Goal: Information Seeking & Learning: Learn about a topic

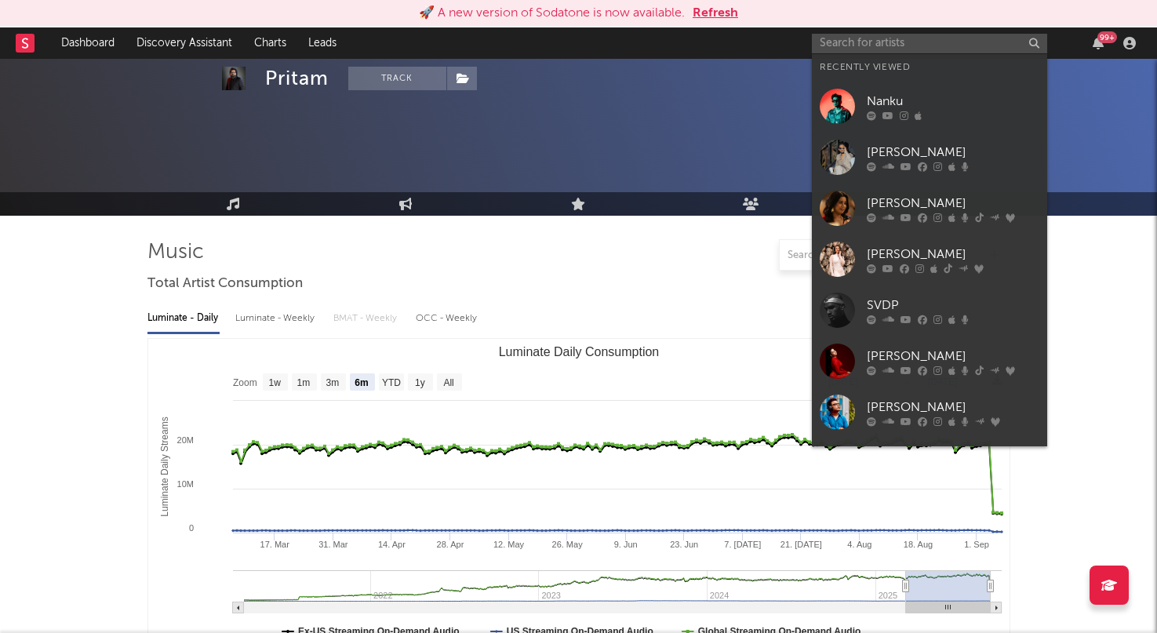
select select "6m"
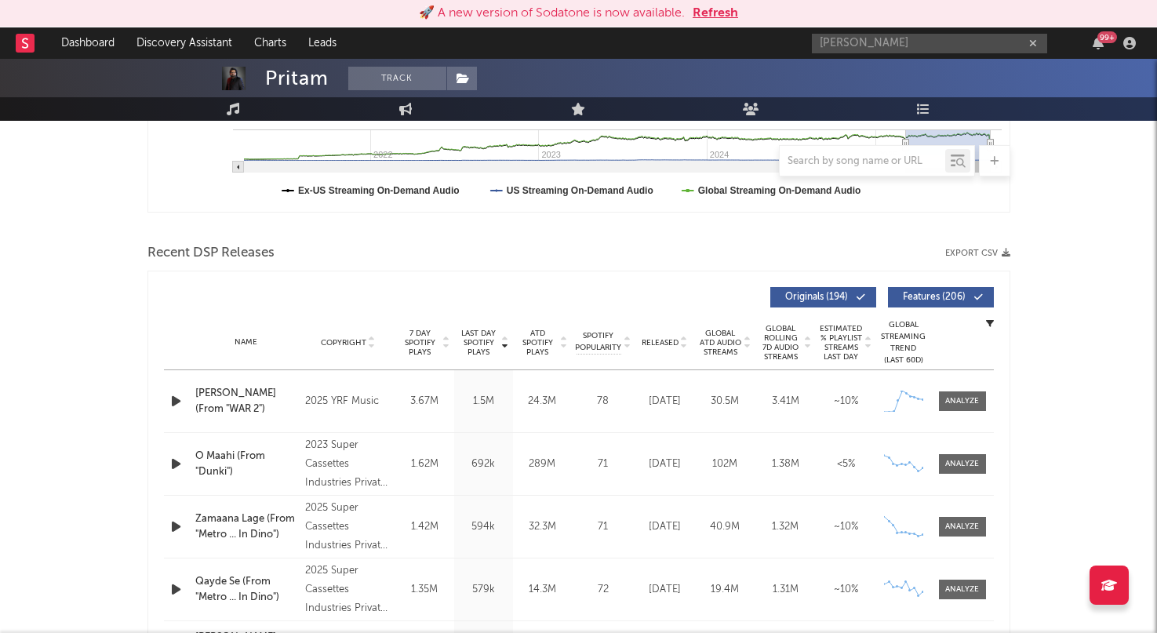
click at [925, 35] on input "[PERSON_NAME]" at bounding box center [929, 44] width 235 height 20
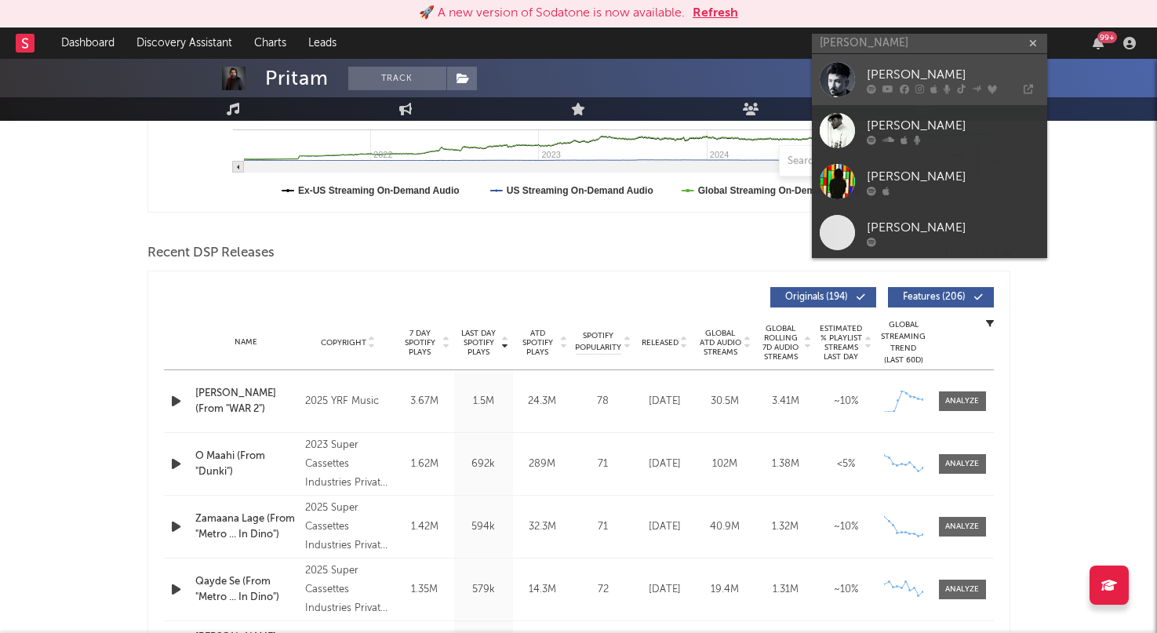
type input "[PERSON_NAME]"
click at [917, 67] on div "[PERSON_NAME]" at bounding box center [953, 74] width 173 height 19
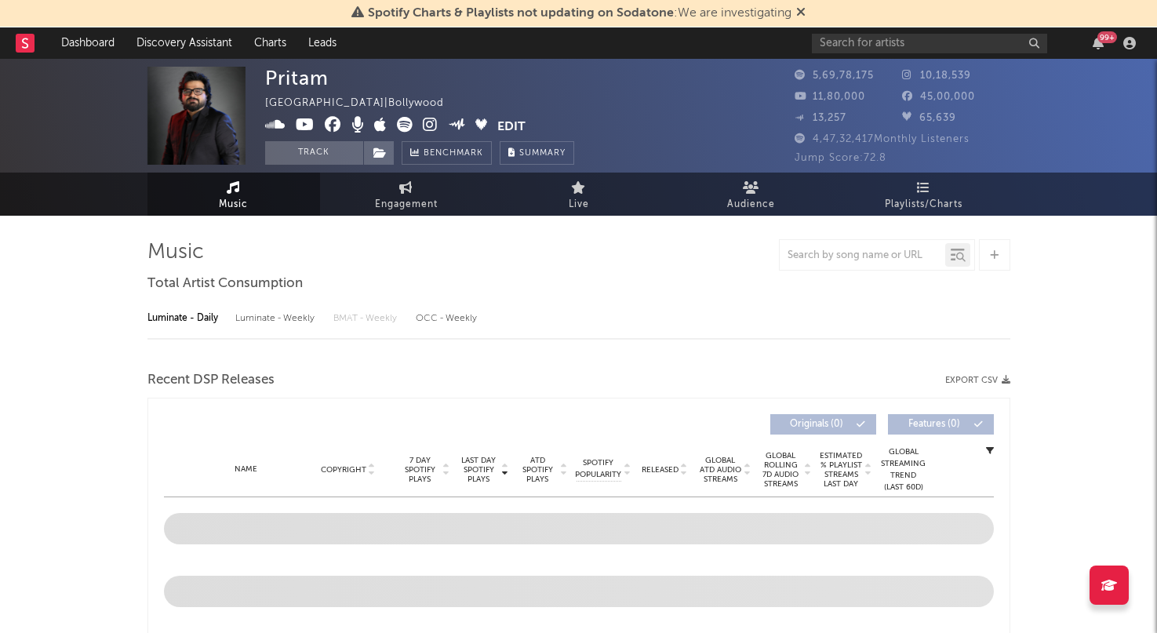
select select "6m"
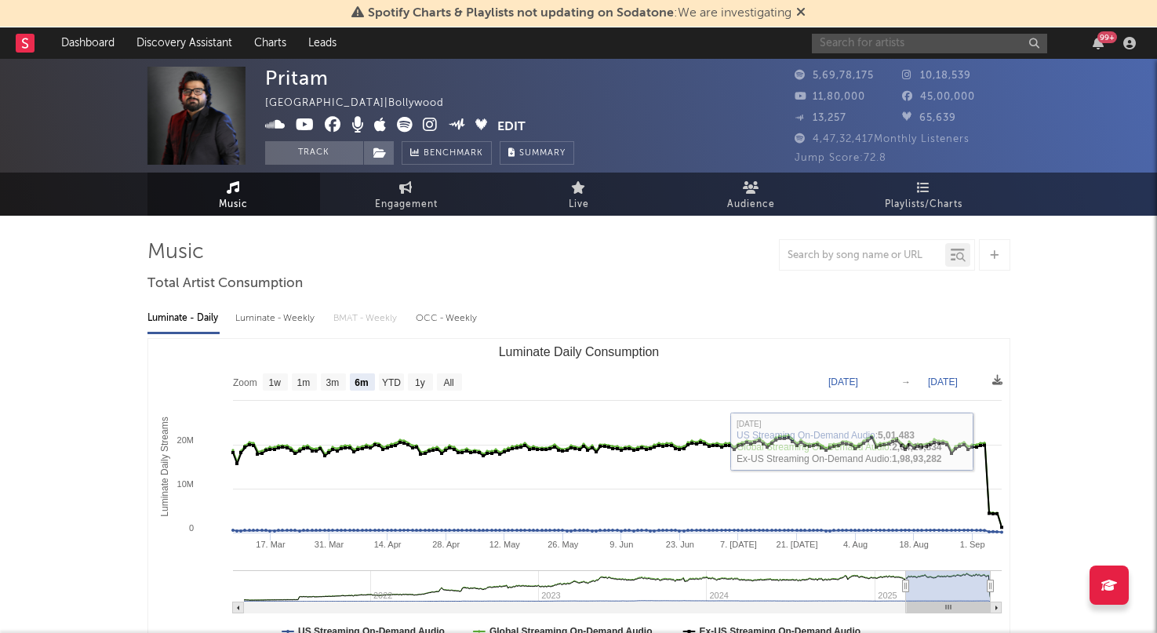
click at [981, 36] on input "text" at bounding box center [929, 44] width 235 height 20
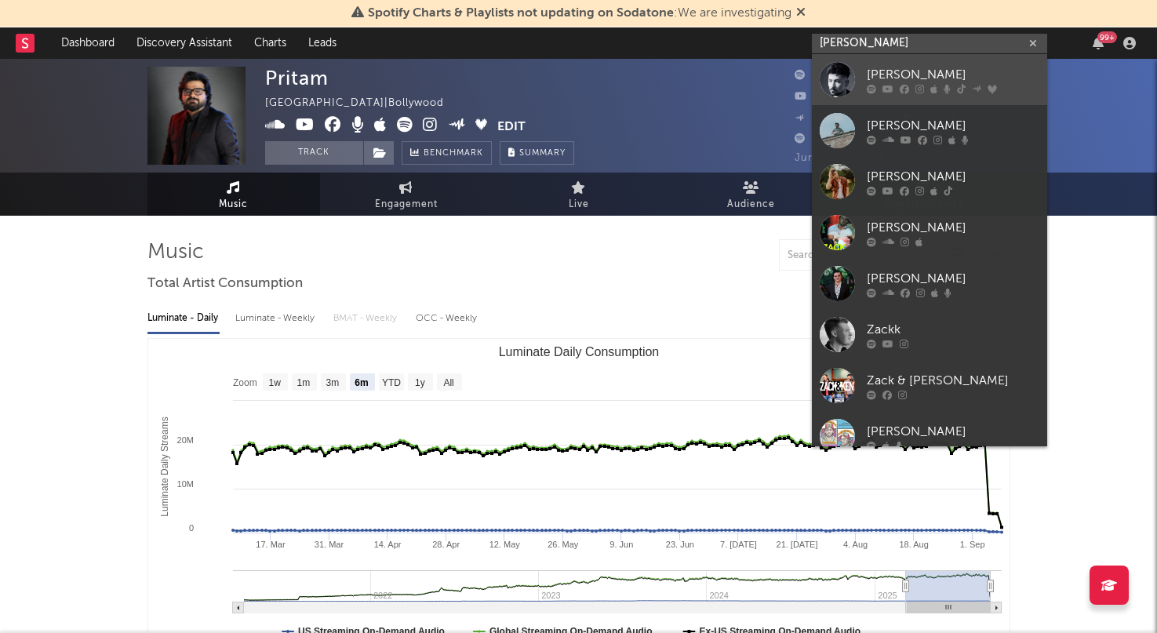
type input "[PERSON_NAME]"
click at [949, 66] on div "[PERSON_NAME]" at bounding box center [953, 74] width 173 height 19
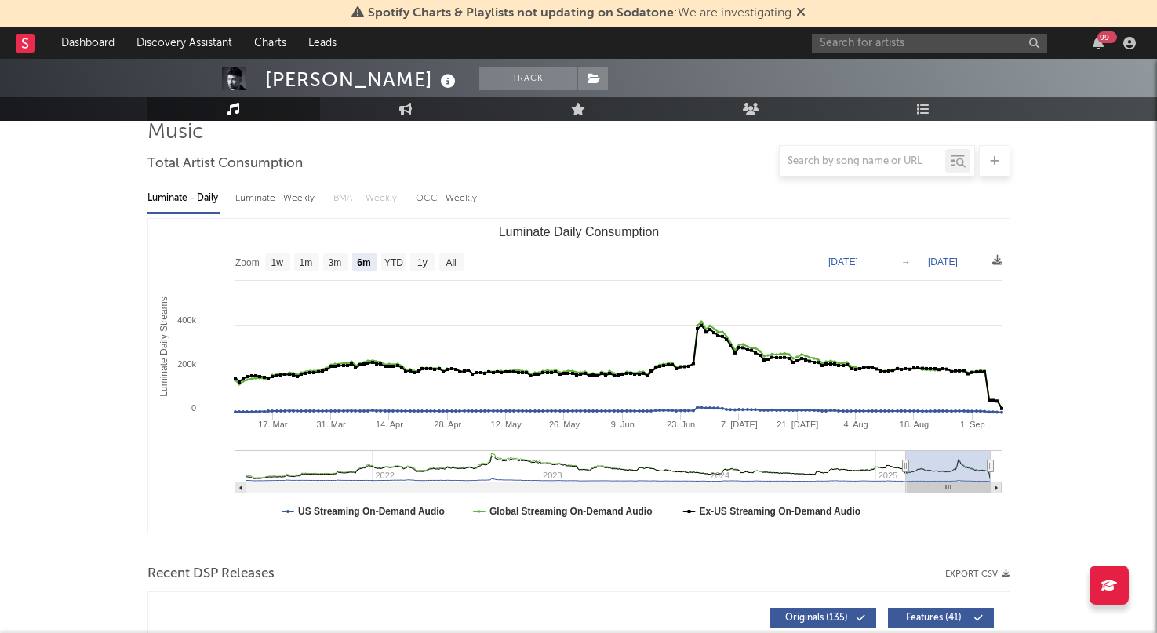
scroll to position [54, 0]
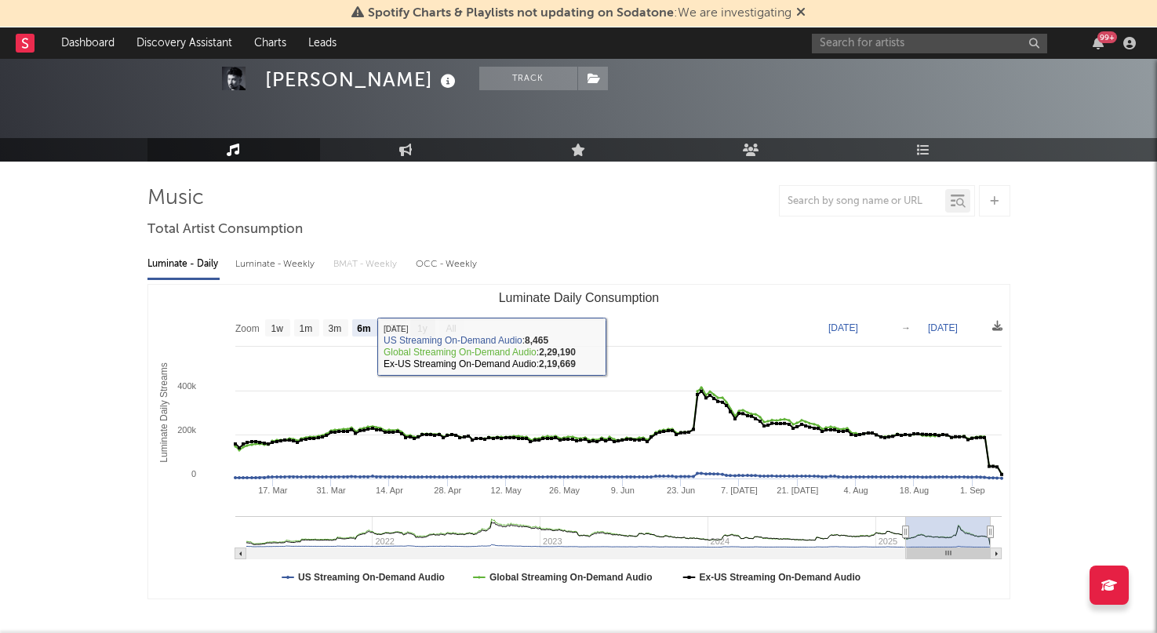
click at [428, 326] on text "1y" at bounding box center [422, 328] width 10 height 11
select select "1y"
type input "[DATE]"
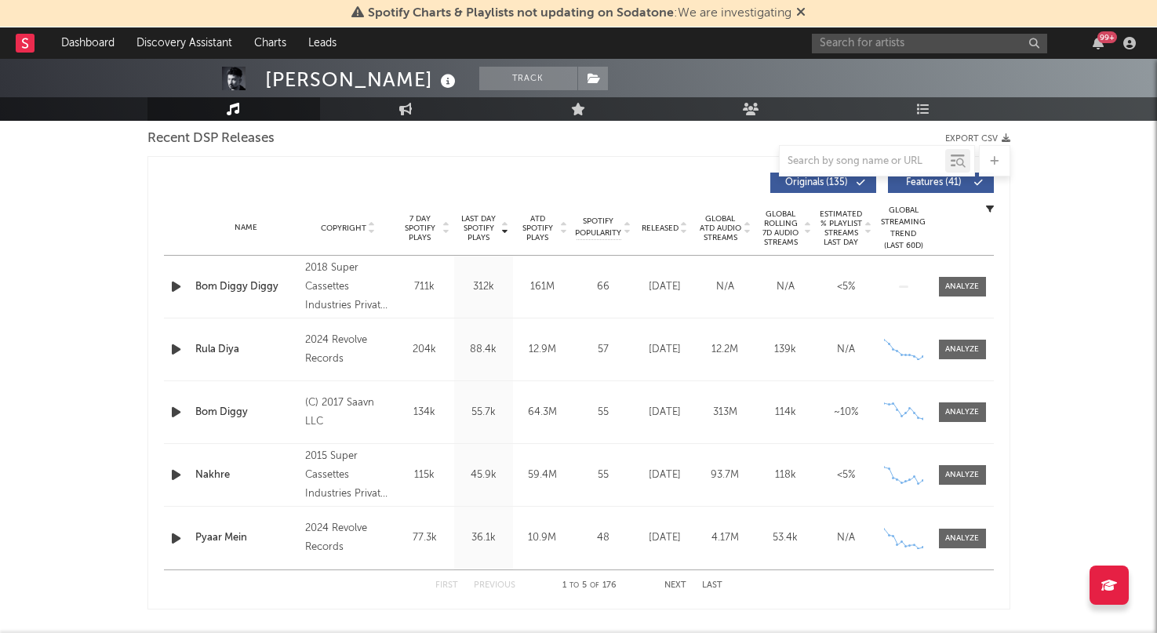
scroll to position [555, 0]
click at [970, 353] on div at bounding box center [962, 350] width 34 height 12
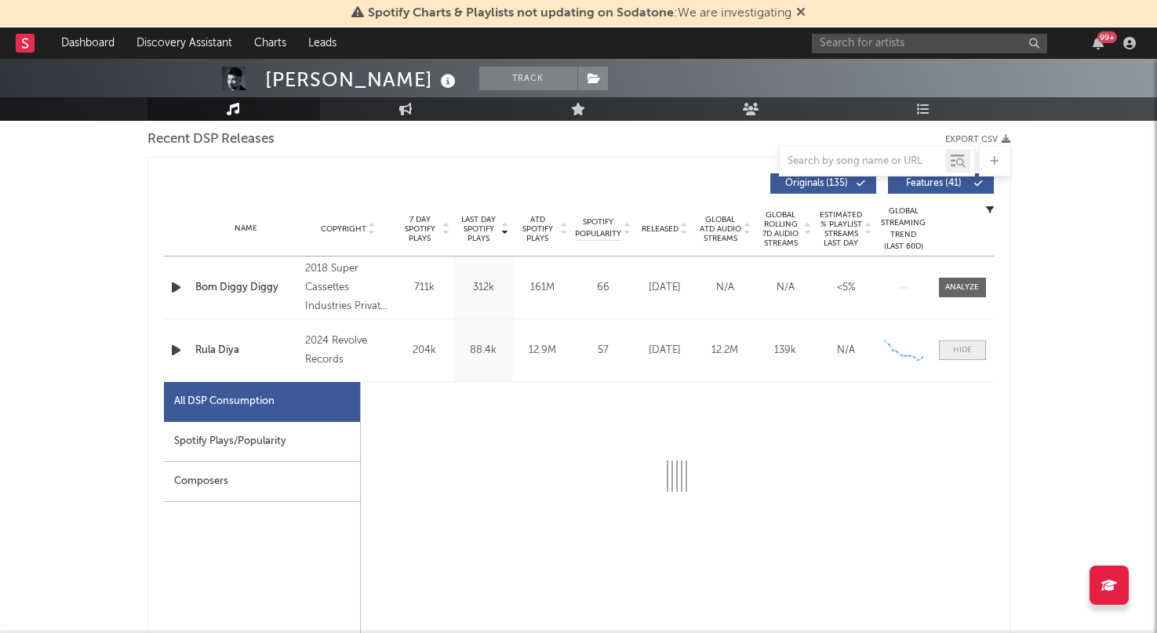
select select "6m"
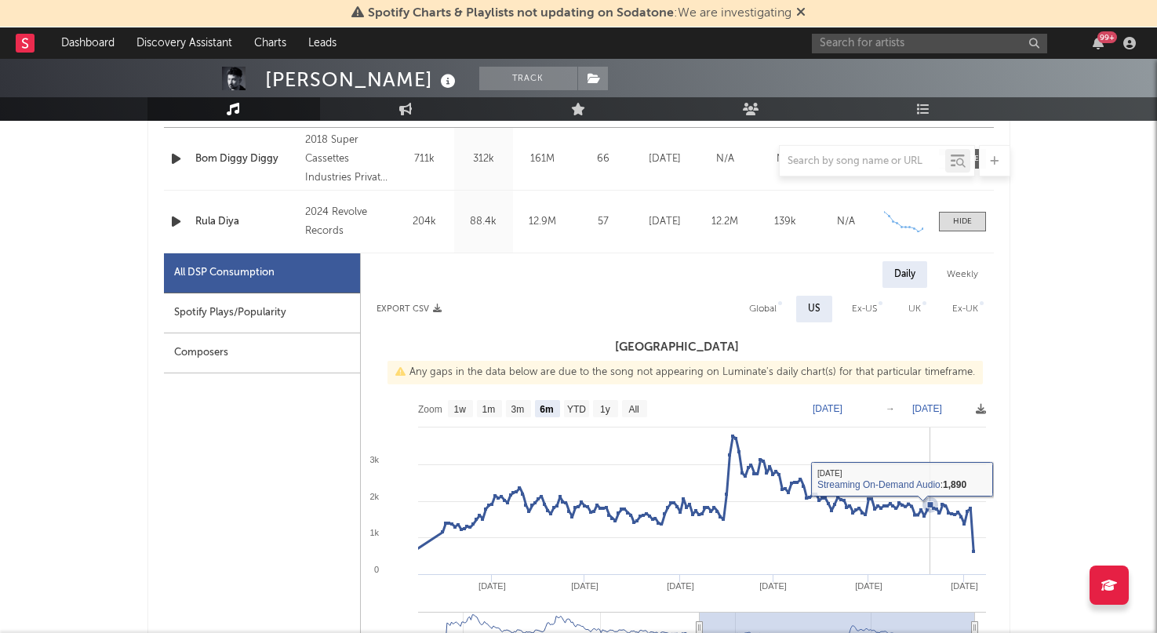
scroll to position [682, 0]
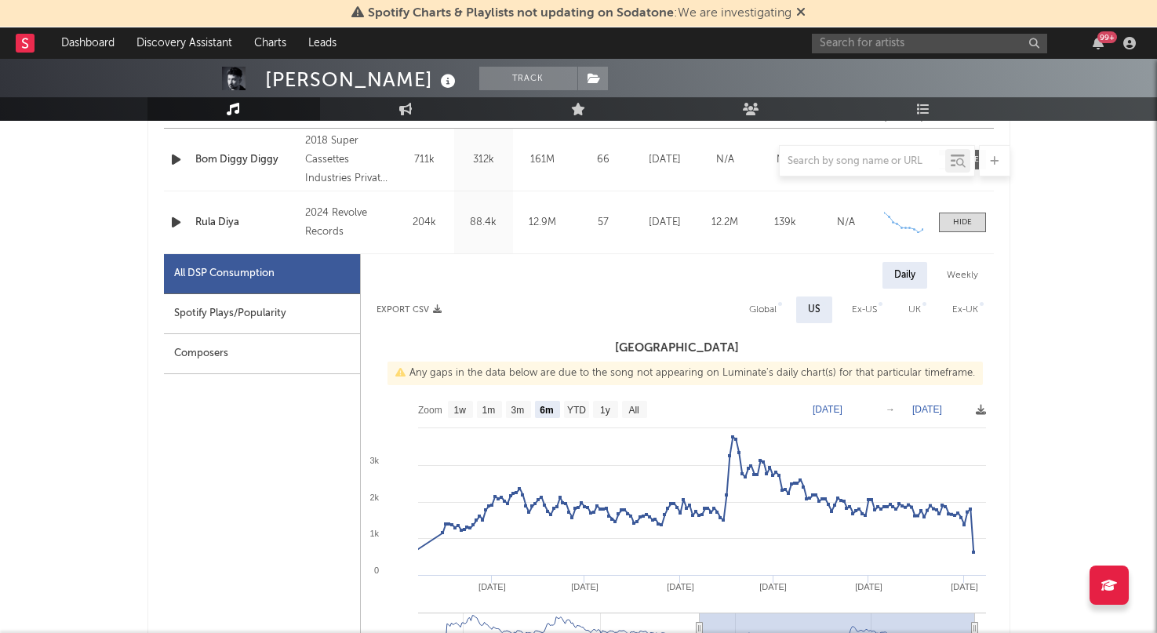
click at [762, 311] on div "Global" at bounding box center [762, 309] width 27 height 19
select select "6m"
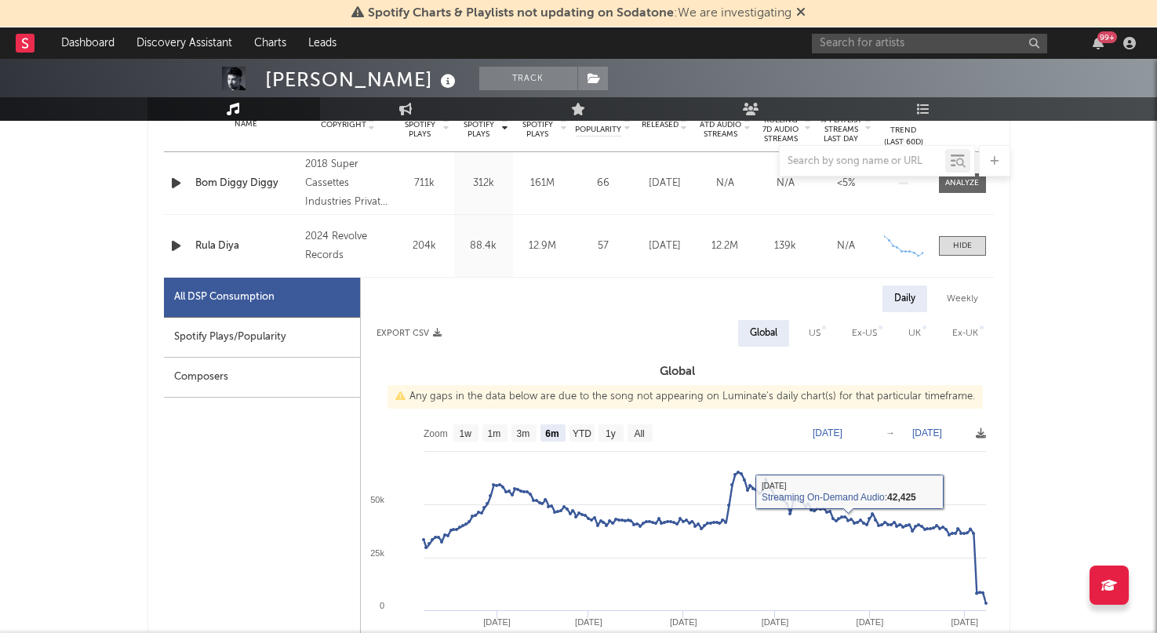
scroll to position [657, 0]
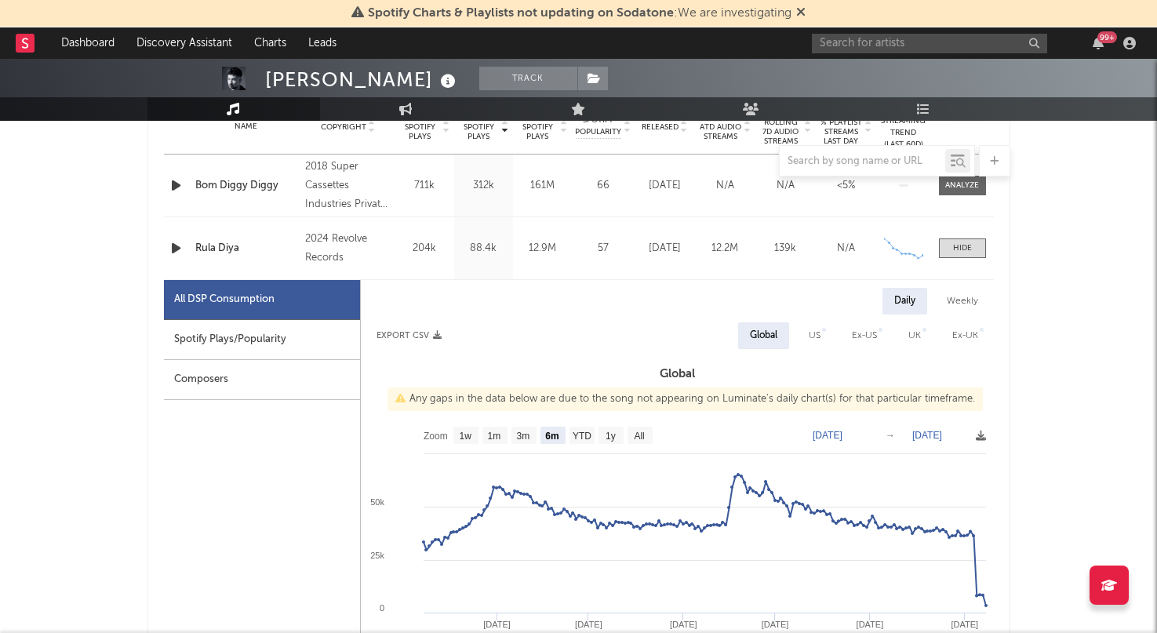
click at [833, 333] on span "US" at bounding box center [814, 335] width 43 height 27
click at [815, 337] on div "US" at bounding box center [815, 335] width 12 height 19
select select "6m"
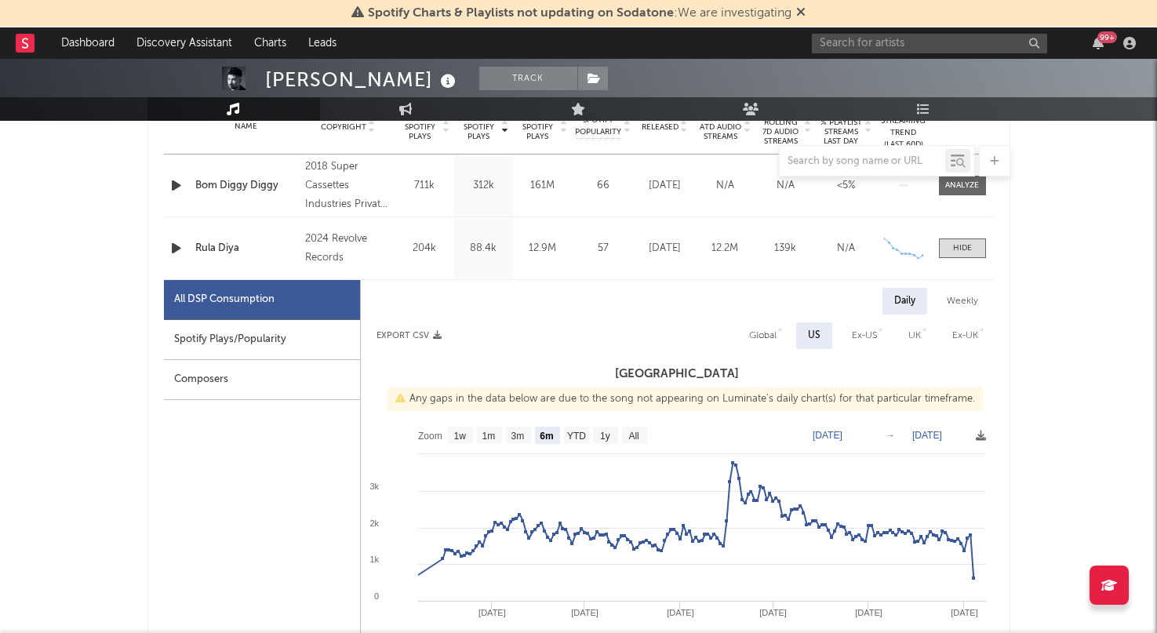
click at [864, 333] on div "Ex-US" at bounding box center [864, 335] width 25 height 19
select select "6m"
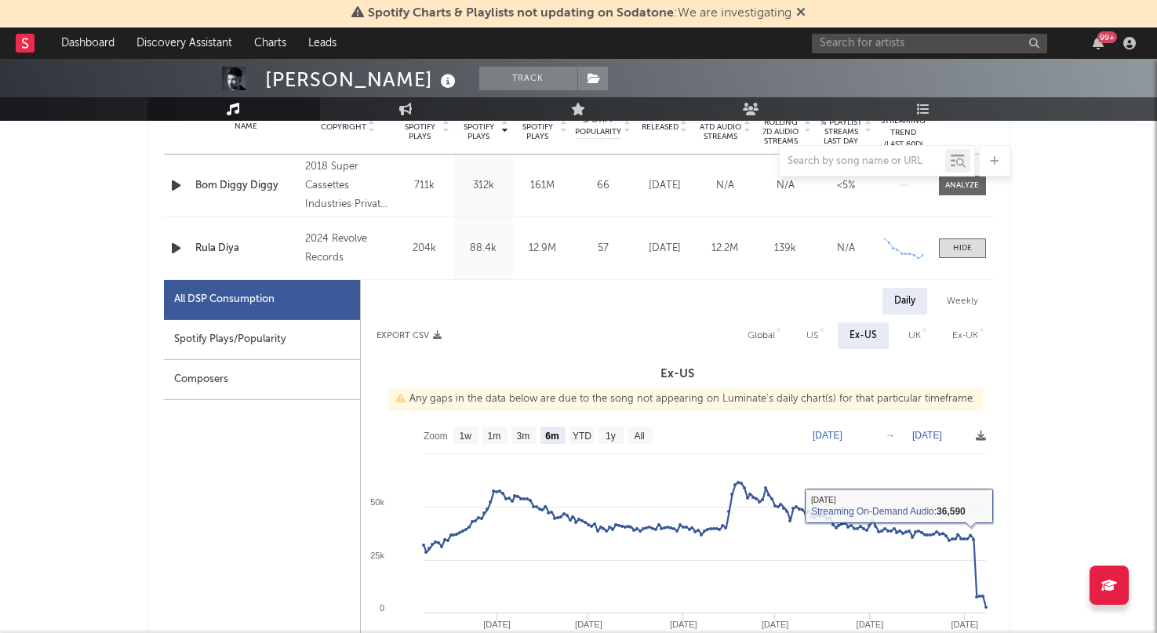
click at [922, 326] on div "UK" at bounding box center [915, 335] width 36 height 27
select select "6m"
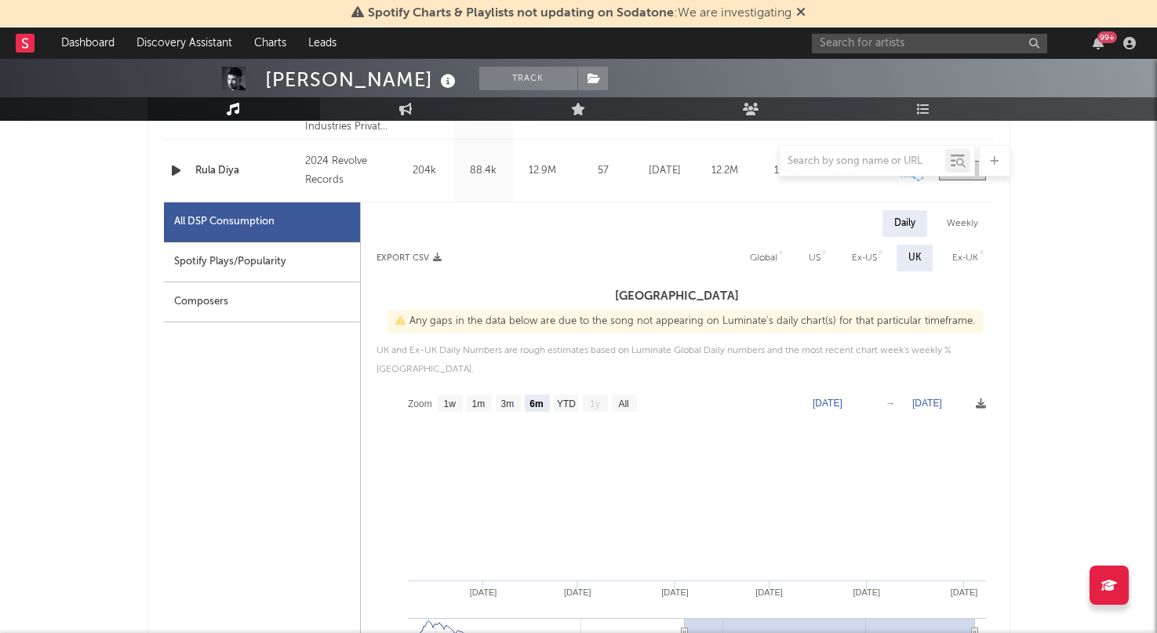
scroll to position [732, 1]
click at [966, 260] on div "Ex-UK" at bounding box center [965, 260] width 26 height 19
select select "6m"
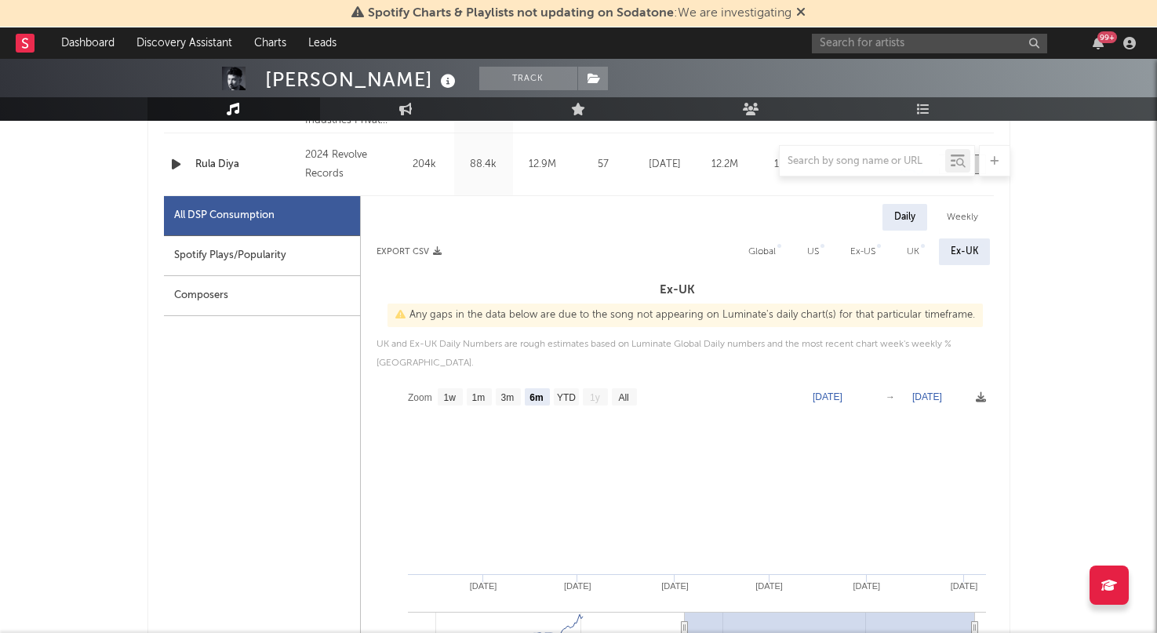
scroll to position [741, 0]
click at [755, 243] on div "Global" at bounding box center [761, 251] width 27 height 19
select select "6m"
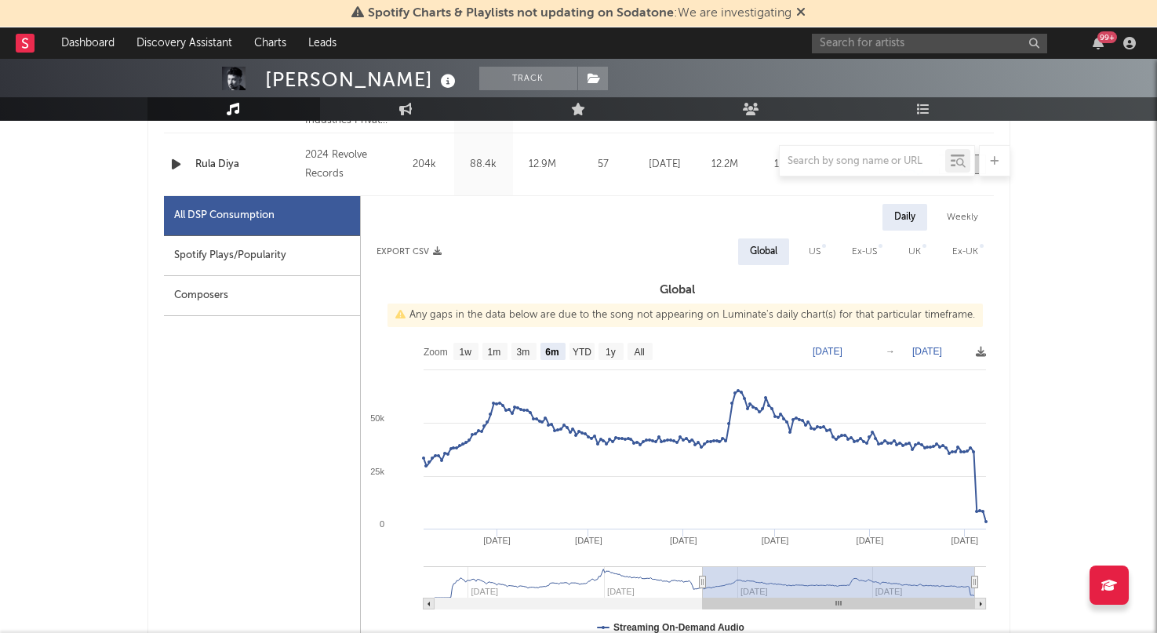
click at [239, 264] on div "Spotify Plays/Popularity" at bounding box center [262, 256] width 196 height 40
select select "6m"
select select "1w"
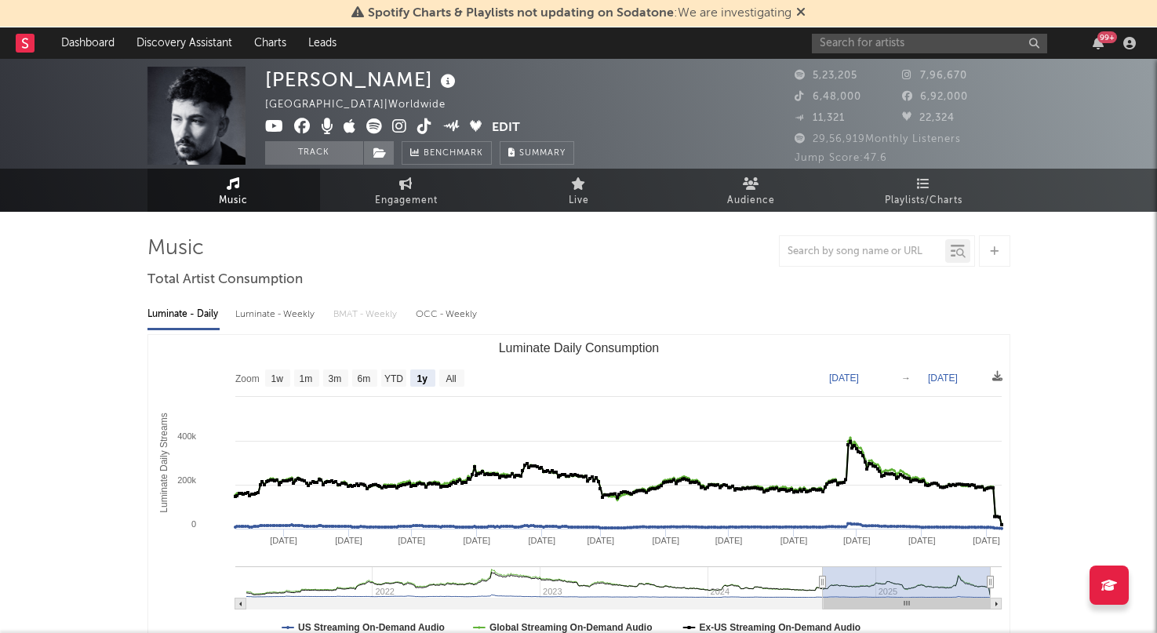
scroll to position [0, 0]
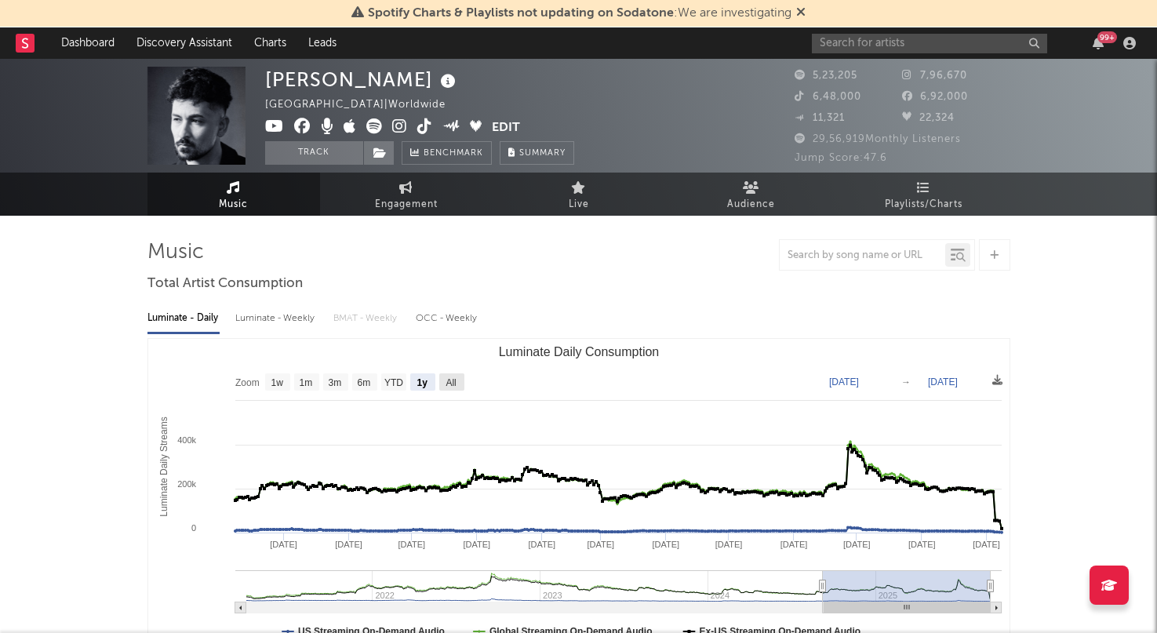
click at [453, 385] on text "All" at bounding box center [451, 382] width 10 height 11
select select "All"
type input "[DATE]"
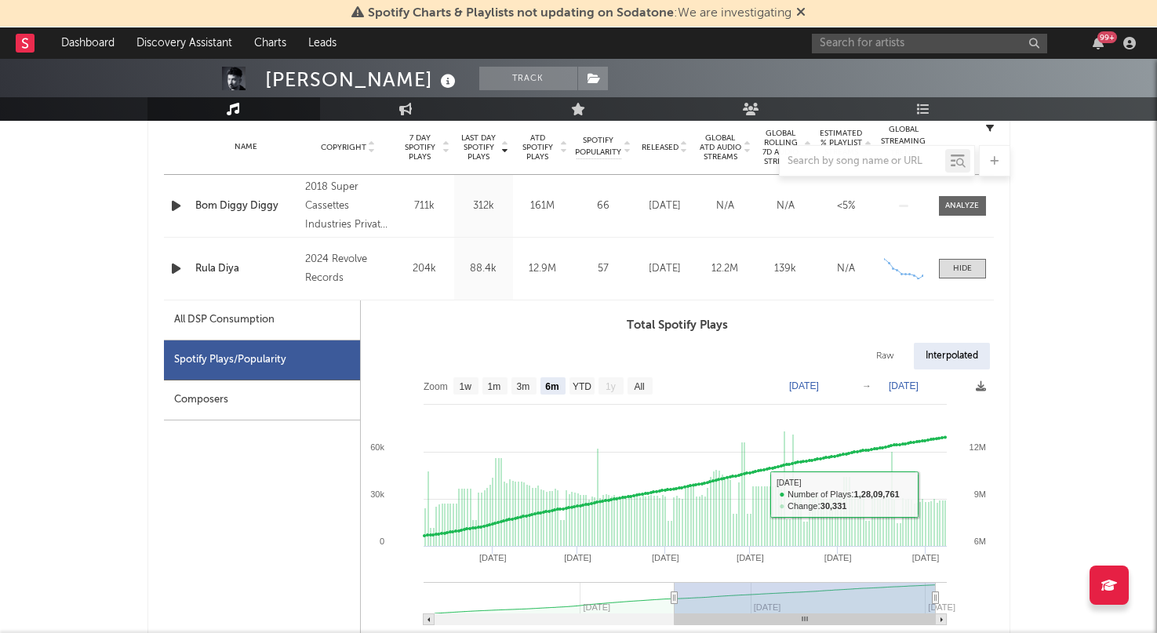
scroll to position [640, 0]
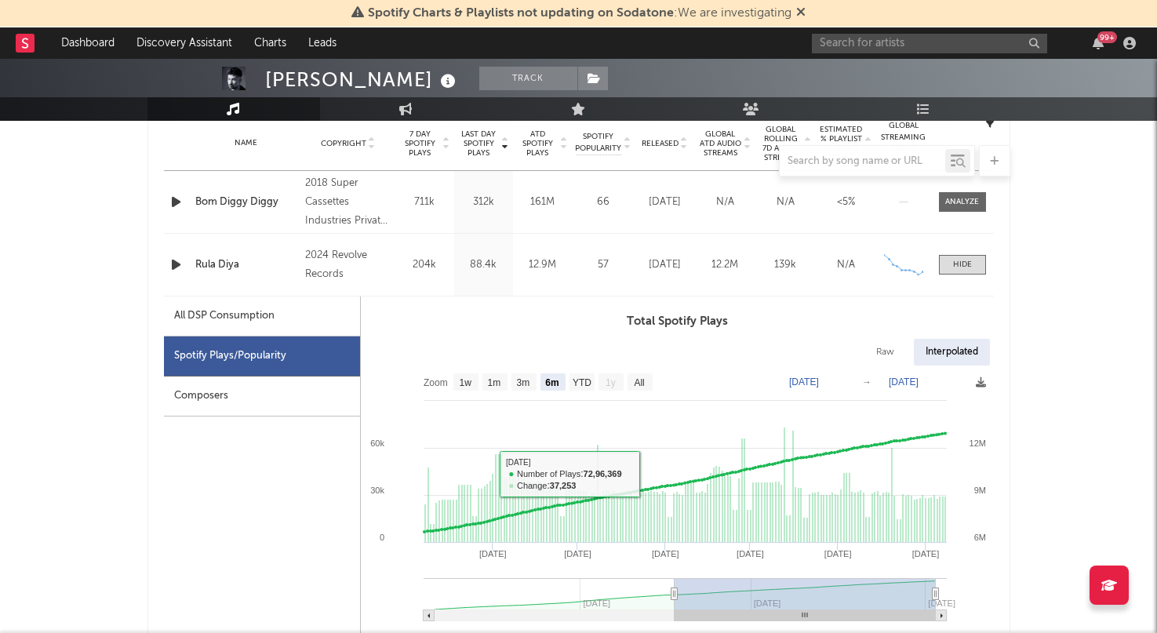
click at [198, 395] on div "Composers" at bounding box center [262, 397] width 196 height 40
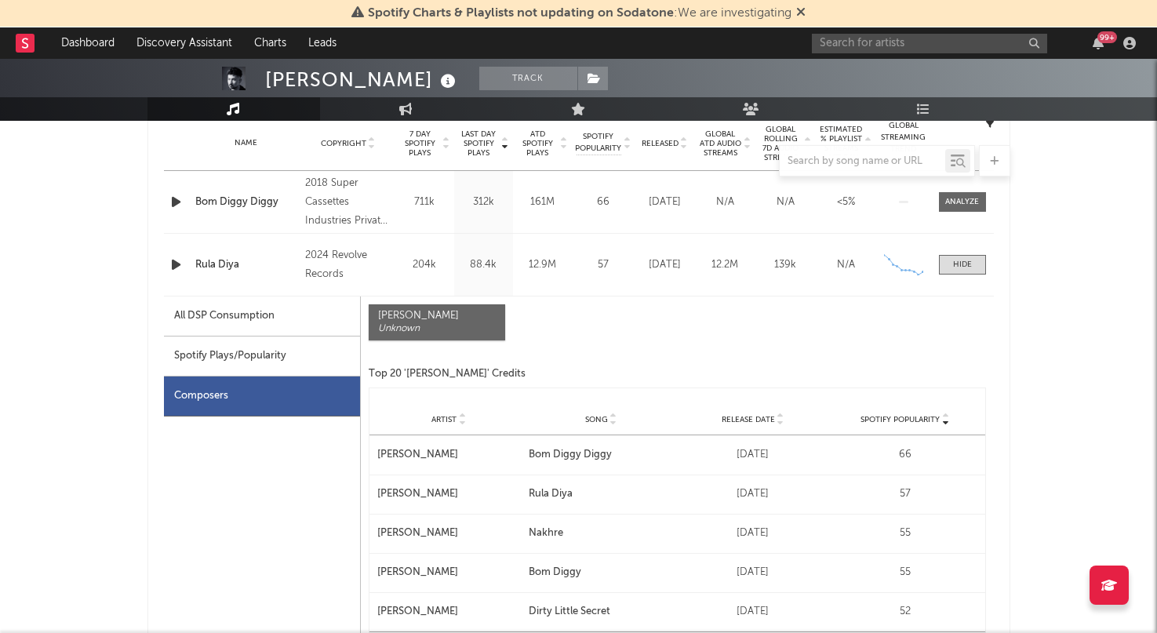
click at [260, 322] on div "All DSP Consumption" at bounding box center [224, 316] width 100 height 19
select select "6m"
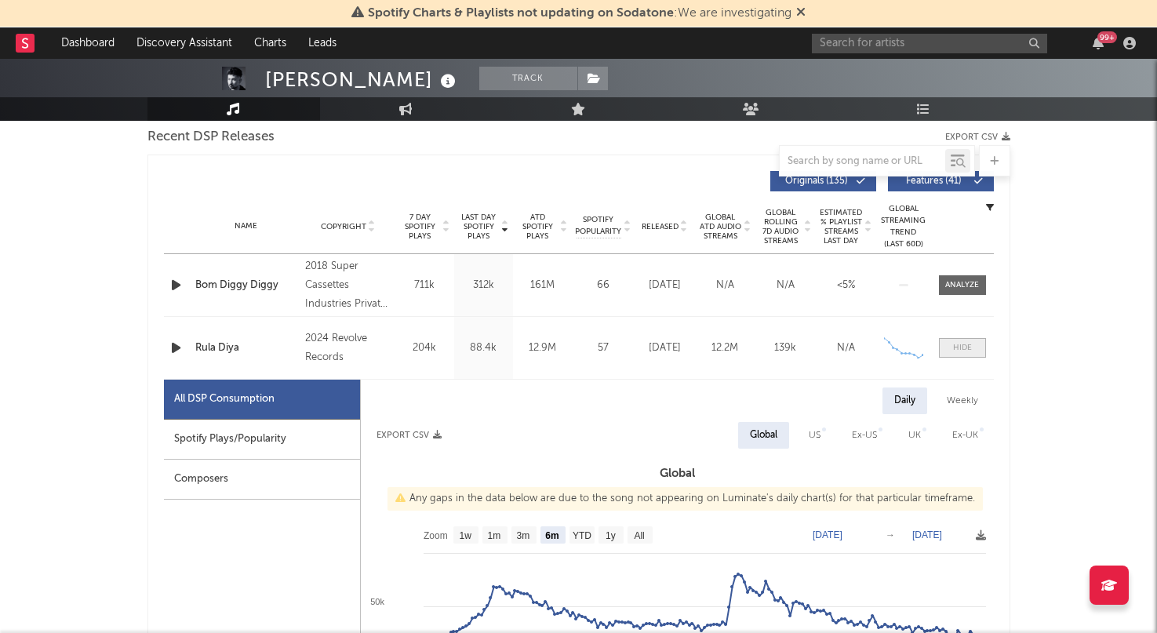
scroll to position [558, 0]
click at [962, 351] on div at bounding box center [962, 347] width 19 height 12
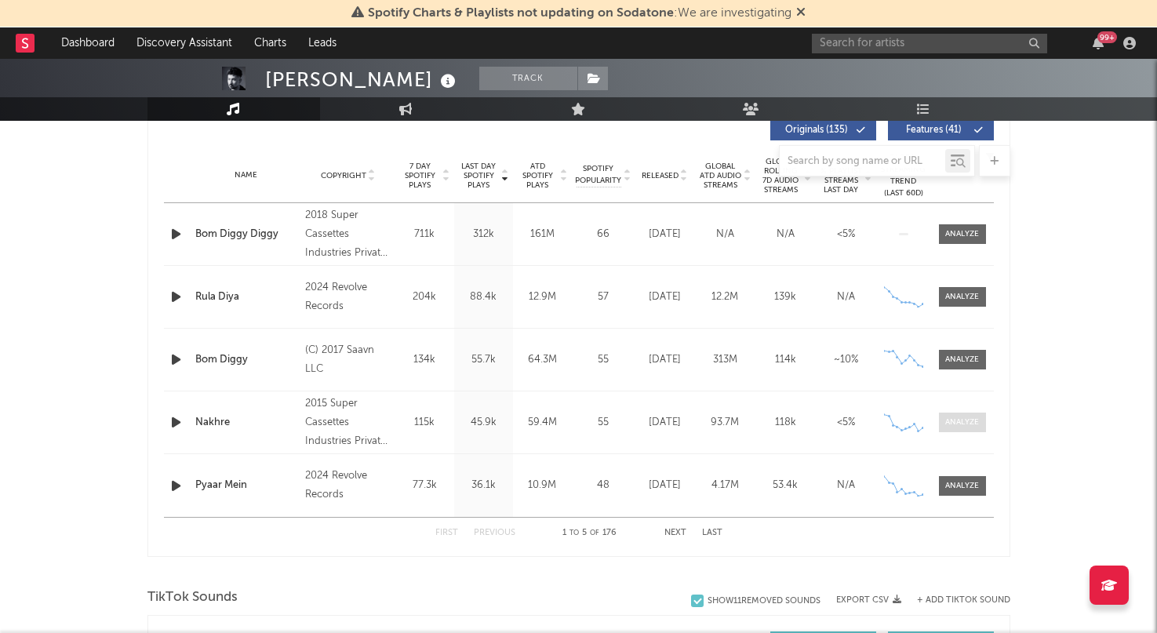
scroll to position [611, 0]
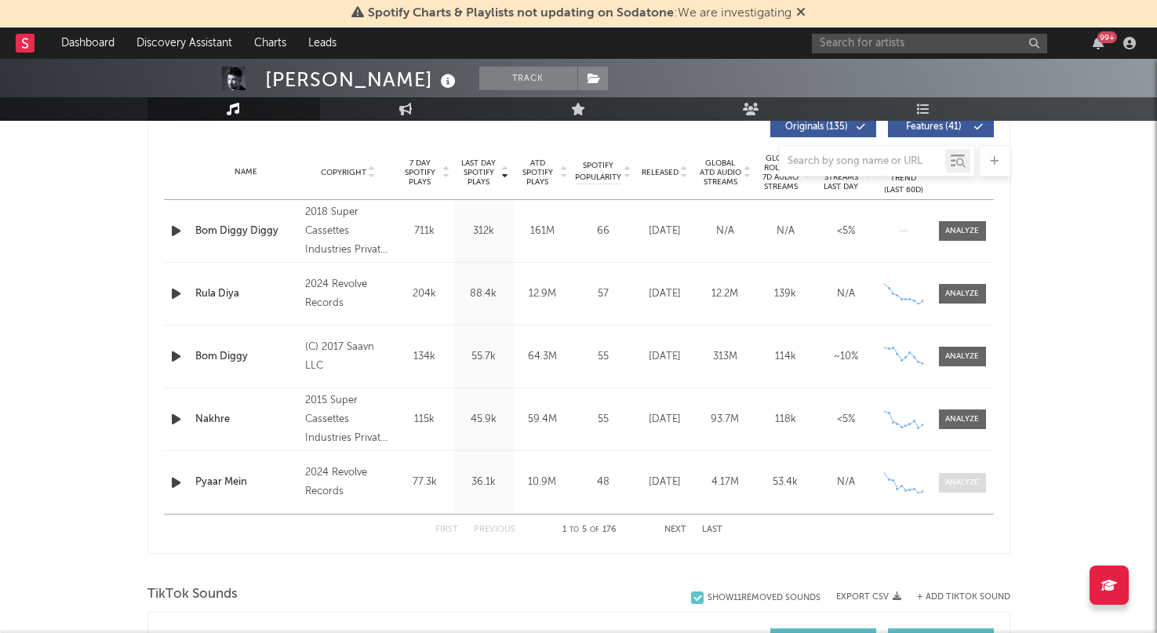
click at [970, 486] on div at bounding box center [962, 483] width 34 height 12
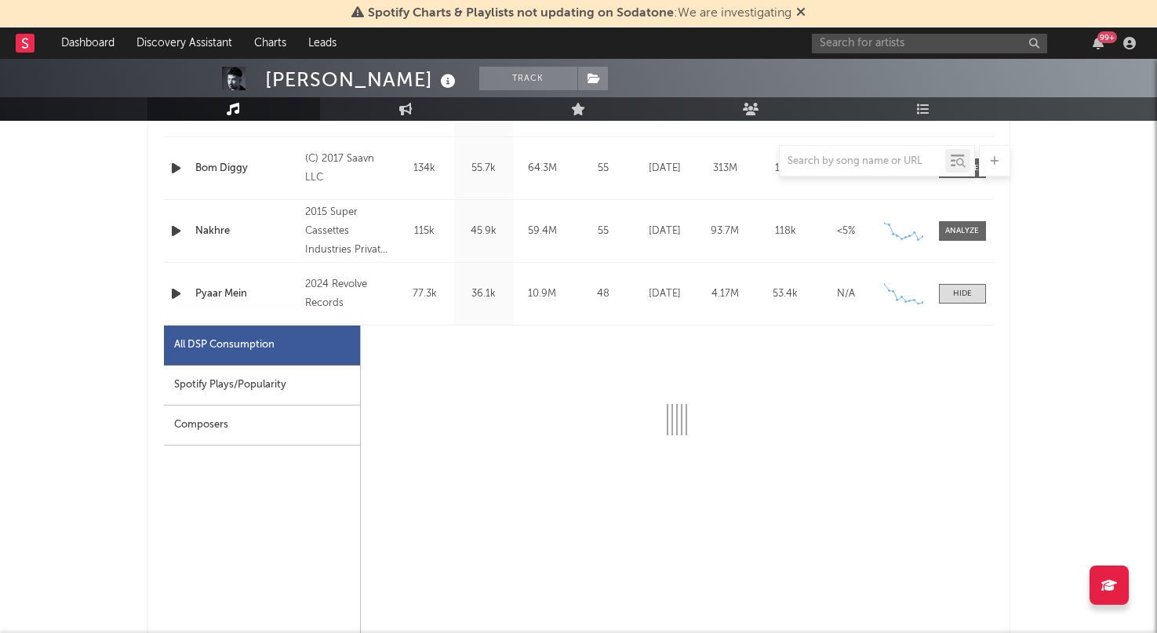
scroll to position [824, 0]
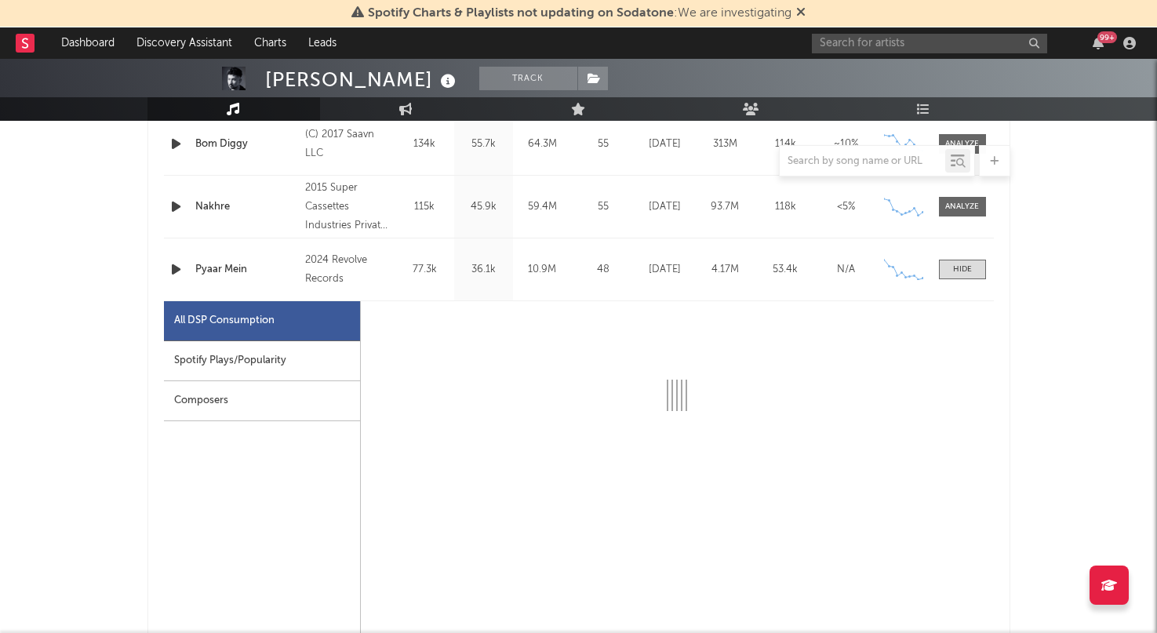
select select "6m"
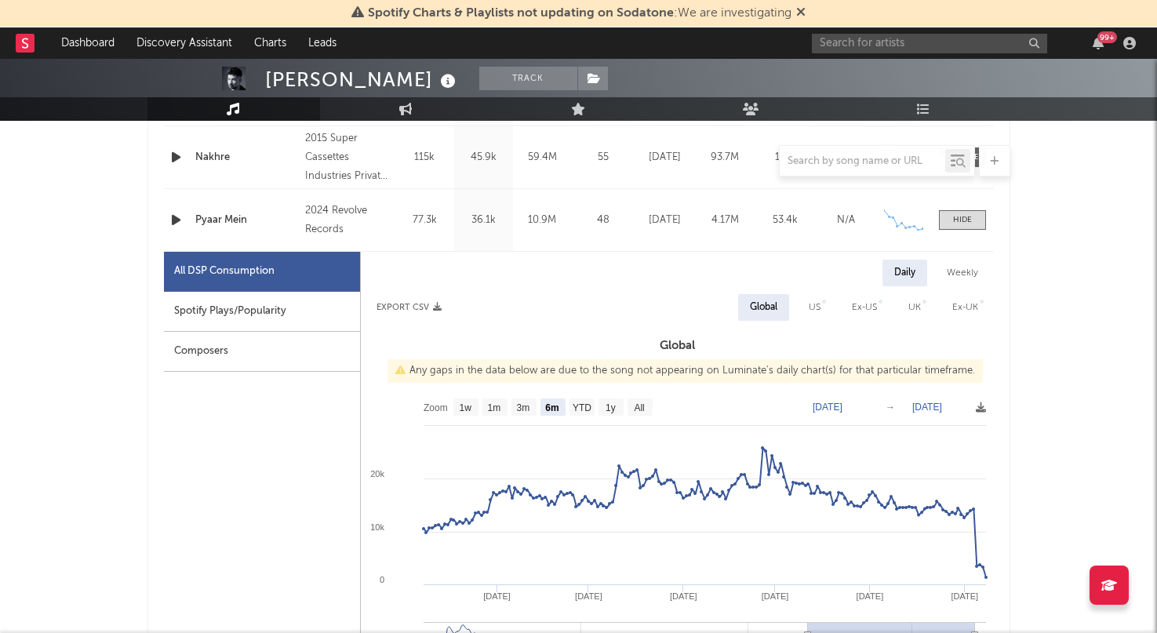
scroll to position [937, 0]
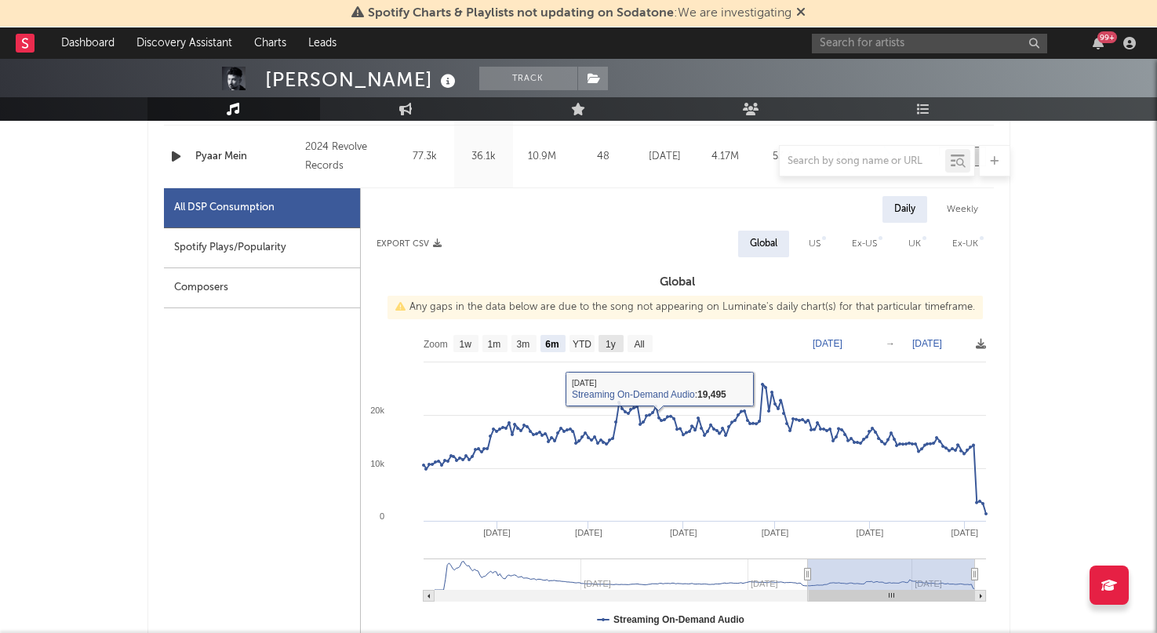
click at [617, 340] on g "1y" at bounding box center [611, 343] width 25 height 17
select select "All"
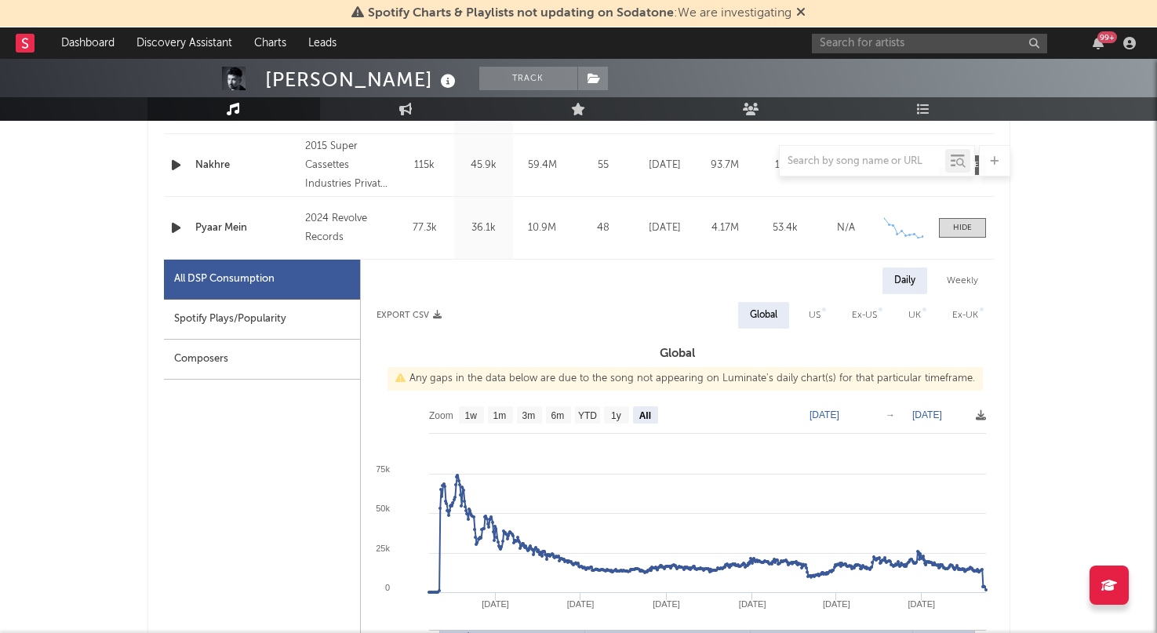
scroll to position [877, 0]
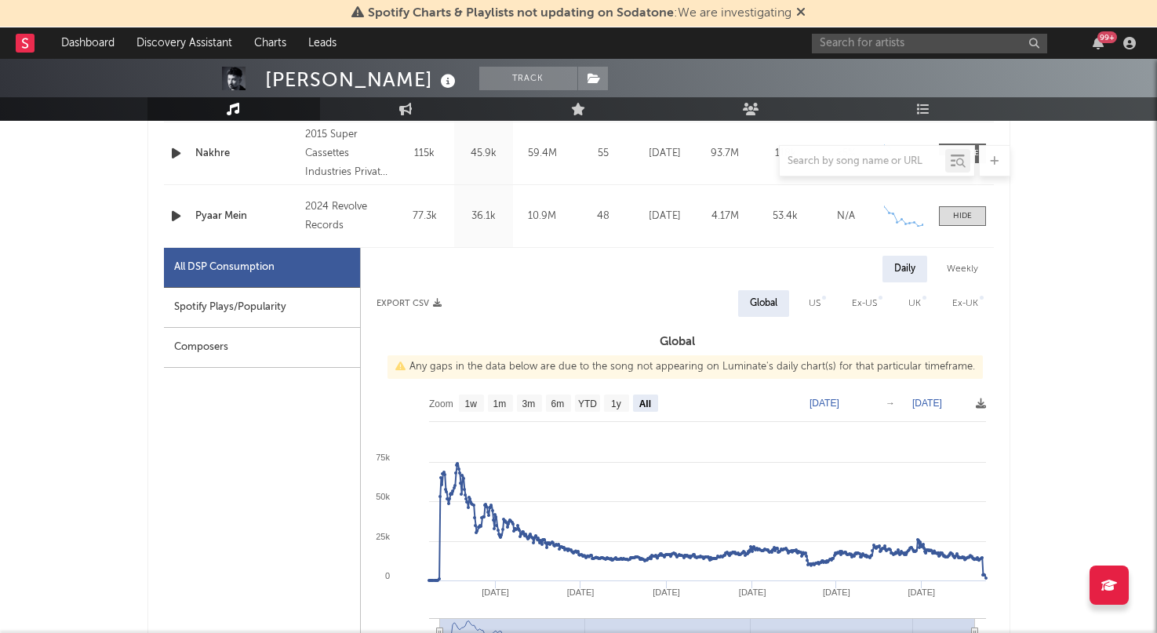
drag, startPoint x: 955, startPoint y: 217, endPoint x: 967, endPoint y: 443, distance: 226.3
click at [955, 217] on div at bounding box center [962, 216] width 19 height 12
